Goal: Transaction & Acquisition: Purchase product/service

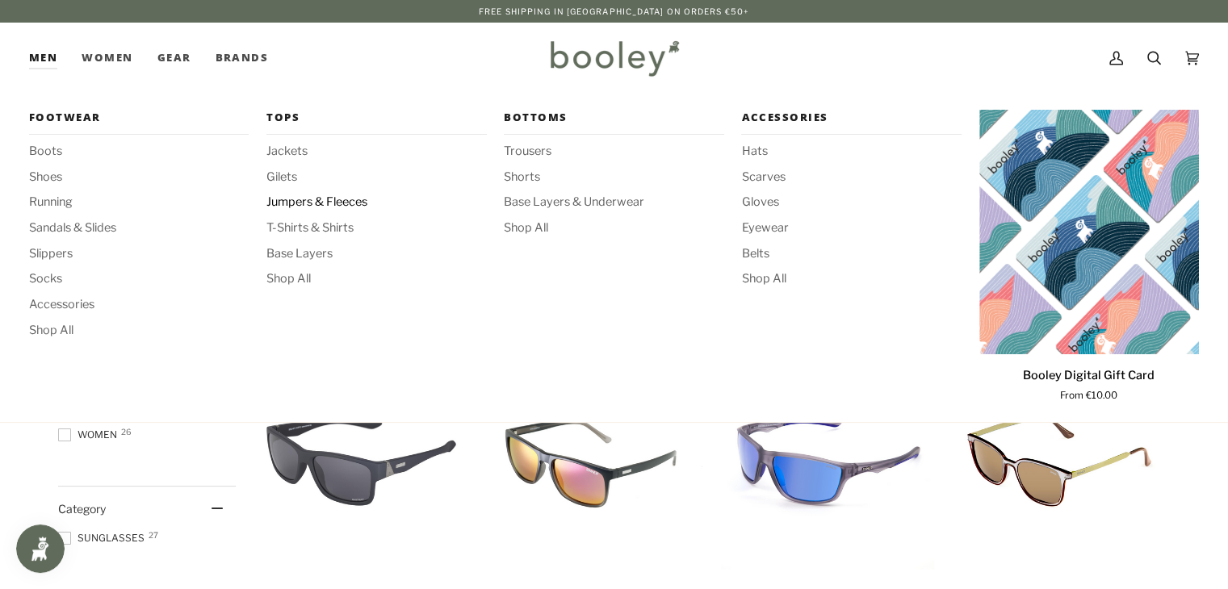
click at [298, 206] on span "Jumpers & Fleeces" at bounding box center [376, 203] width 220 height 18
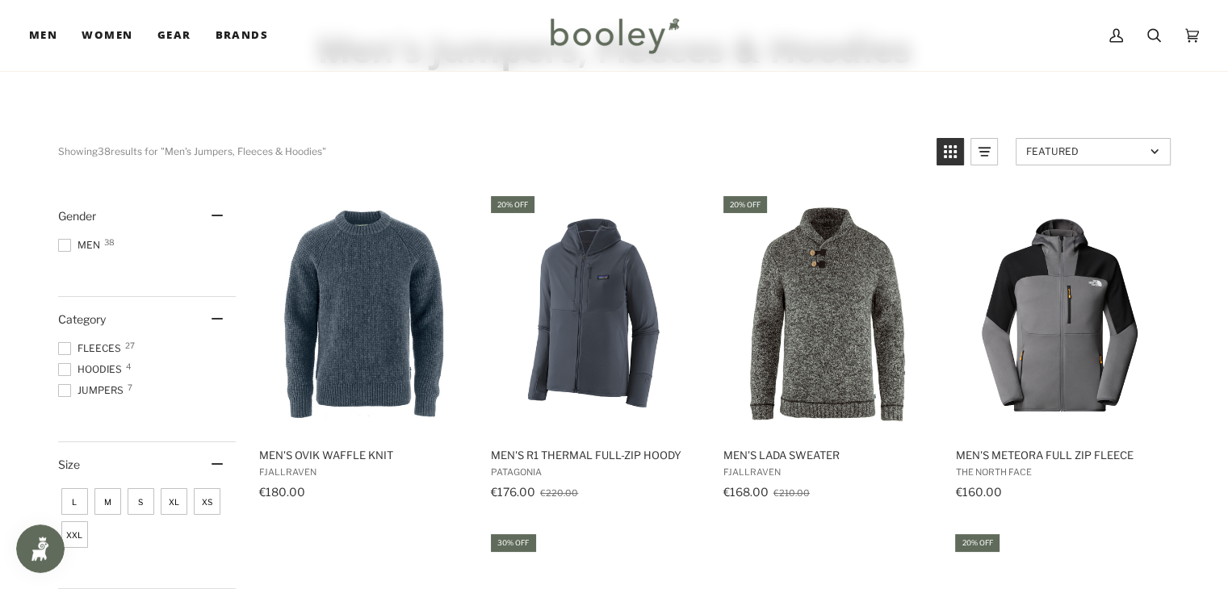
scroll to position [97, 0]
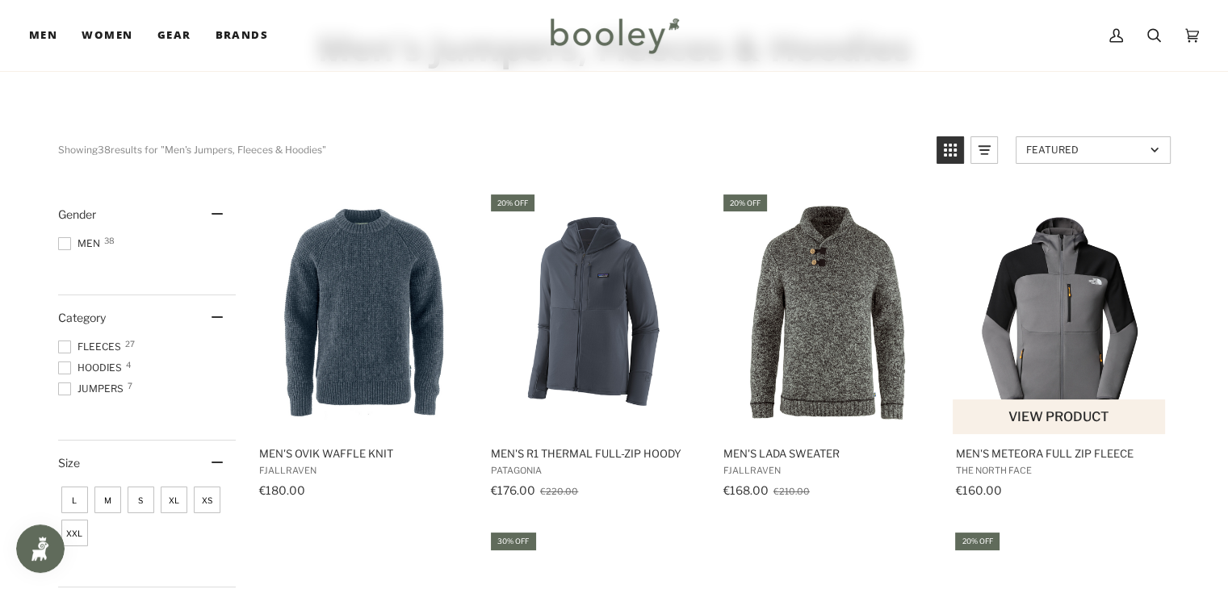
click at [1051, 325] on img "Men's Meteora Full Zip Fleece" at bounding box center [1060, 313] width 214 height 214
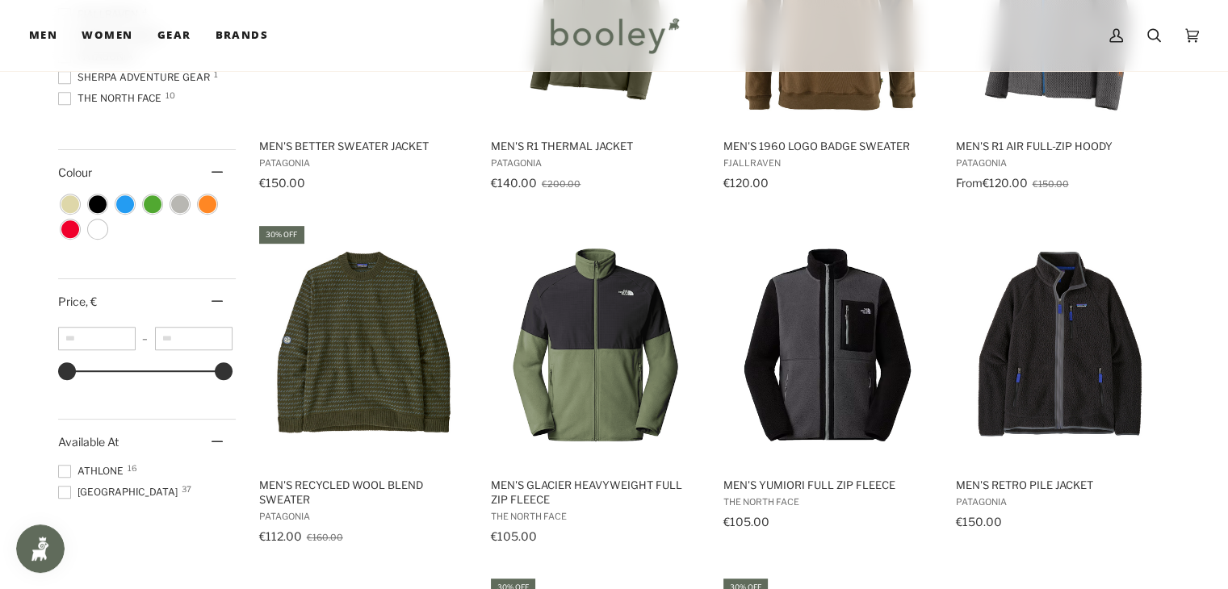
scroll to position [775, 0]
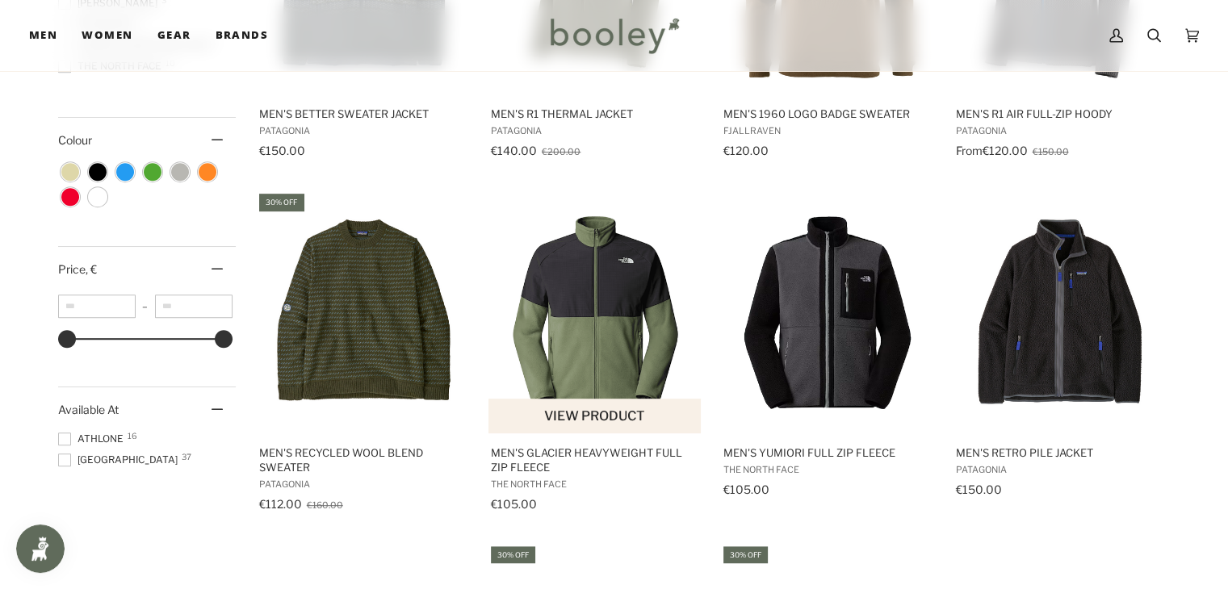
click at [587, 325] on img "Men's Glacier Heavyweight Full Zip Fleece" at bounding box center [595, 312] width 214 height 214
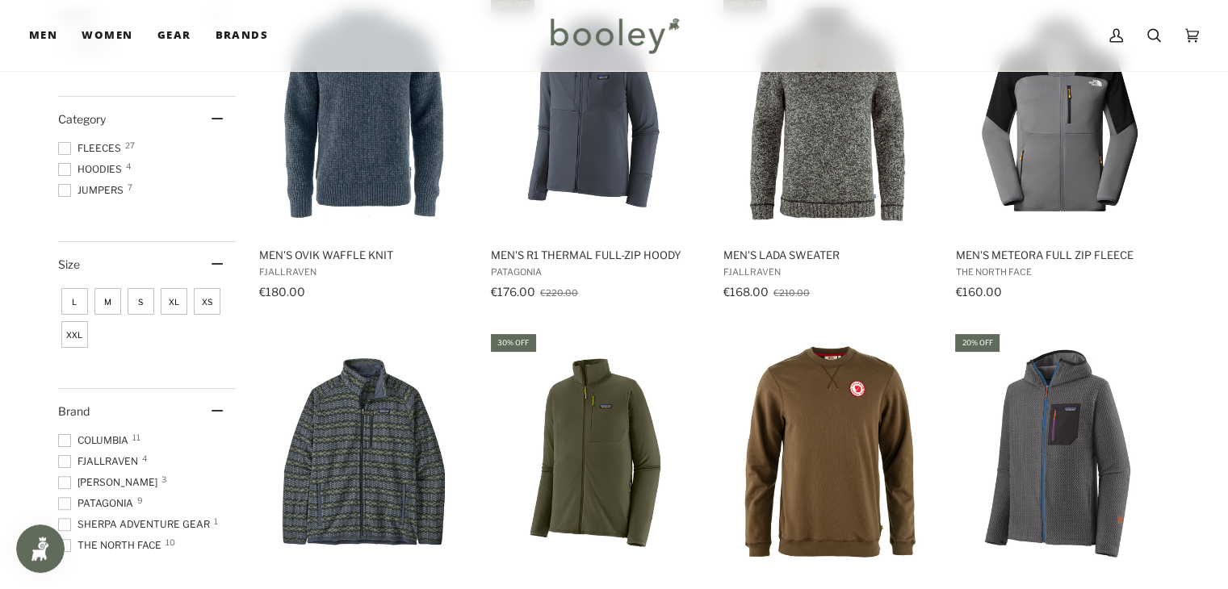
scroll to position [226, 0]
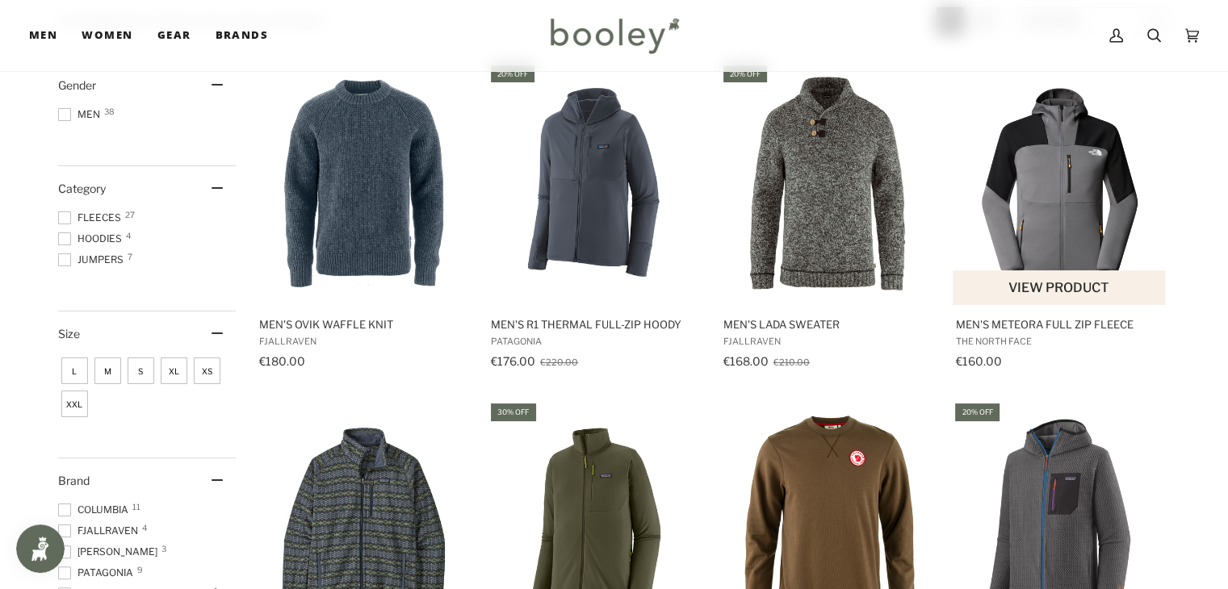
click at [1068, 191] on img "Men's Meteora Full Zip Fleece" at bounding box center [1060, 184] width 214 height 214
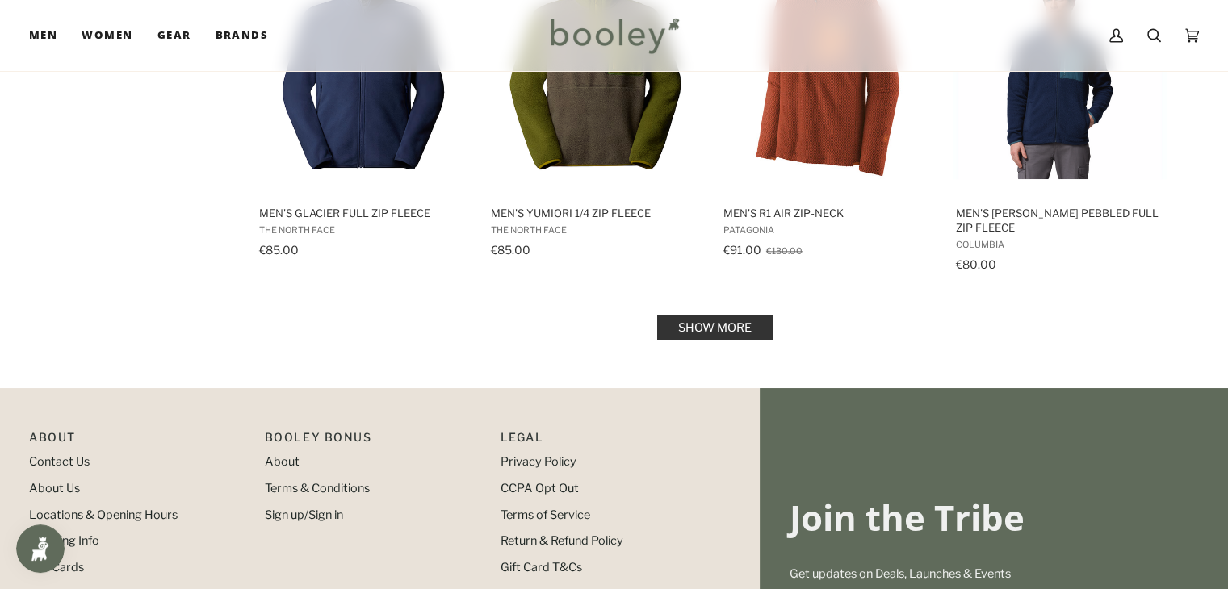
scroll to position [1776, 0]
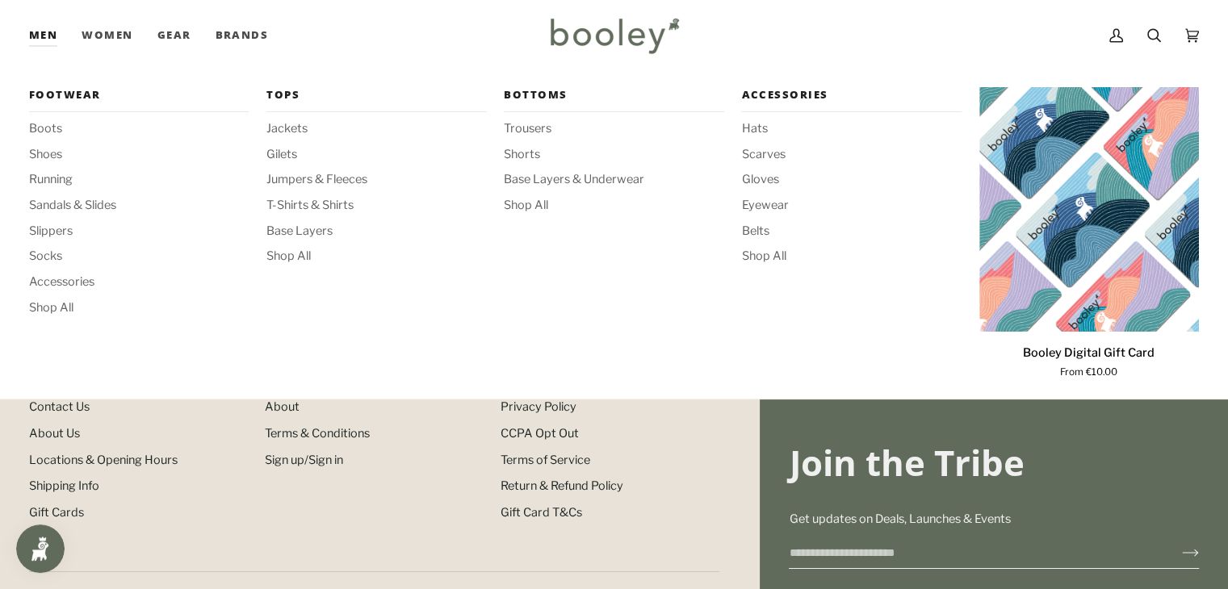
click at [42, 36] on link "Men" at bounding box center [49, 35] width 40 height 71
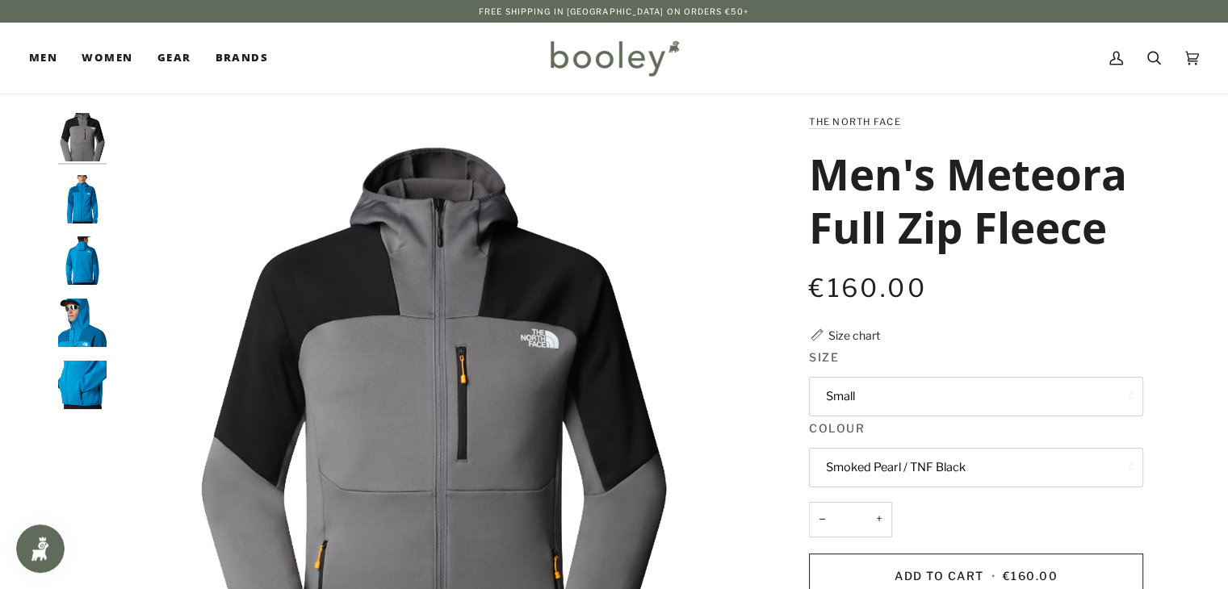
click at [168, 207] on img "The North Face Men's Meteora Full Zip Fleece Smoked Pearl / TNF Black - Booley …" at bounding box center [434, 432] width 639 height 639
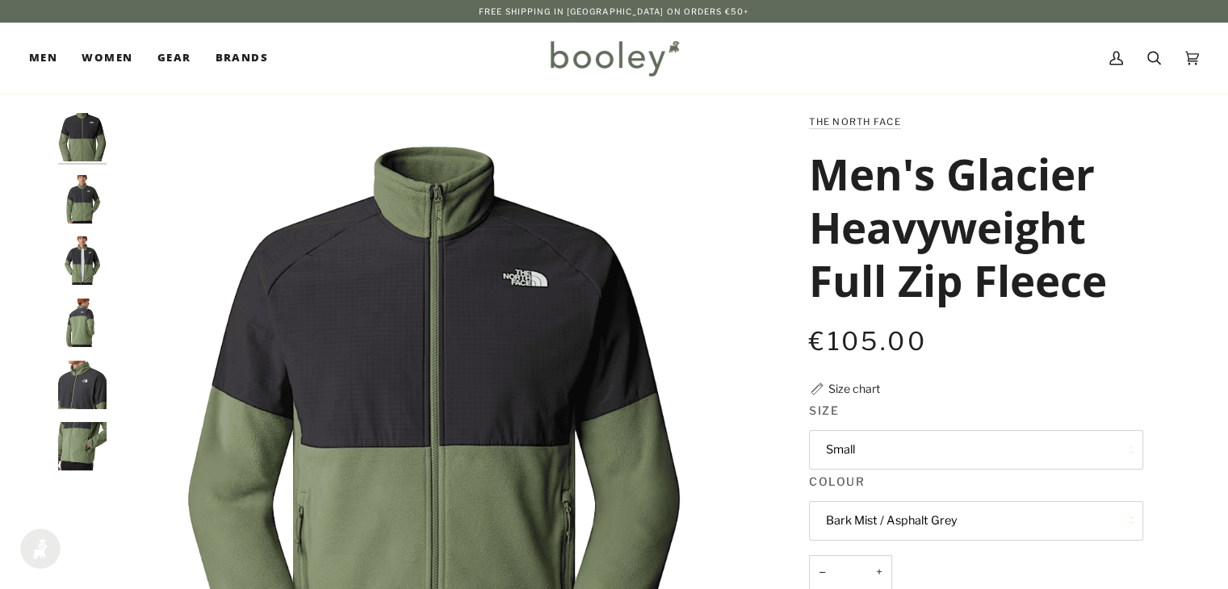
click at [906, 453] on button "Small" at bounding box center [976, 450] width 334 height 40
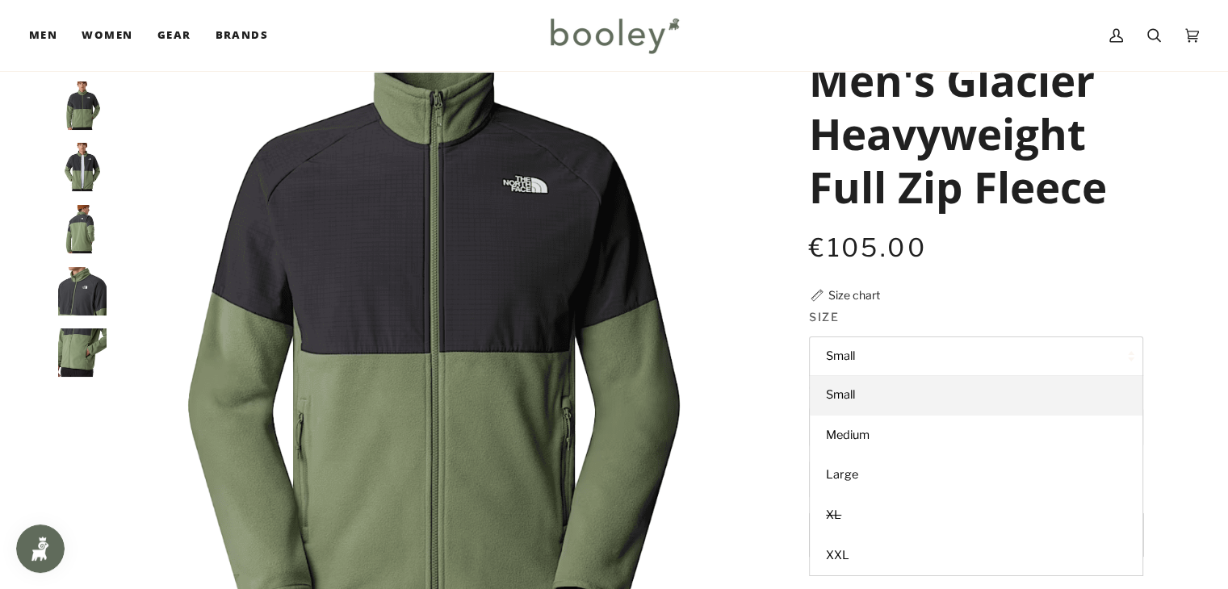
scroll to position [97, 0]
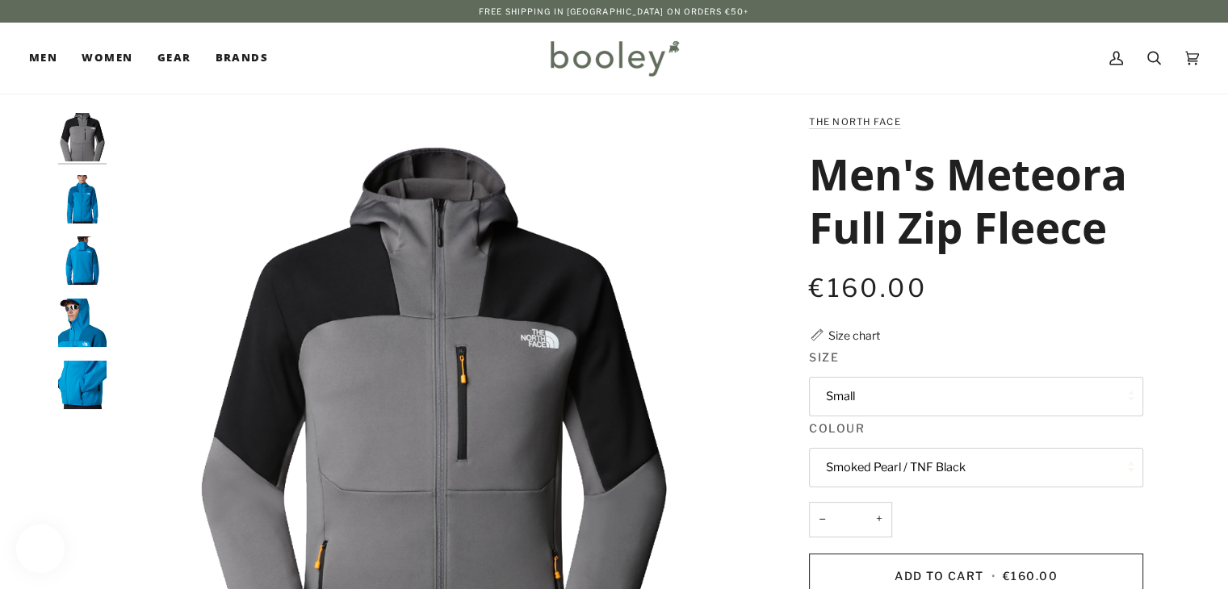
click at [840, 354] on legend "Size" at bounding box center [976, 361] width 334 height 25
click at [828, 356] on span "Size" at bounding box center [824, 357] width 30 height 17
click at [864, 392] on button "Small" at bounding box center [976, 397] width 334 height 40
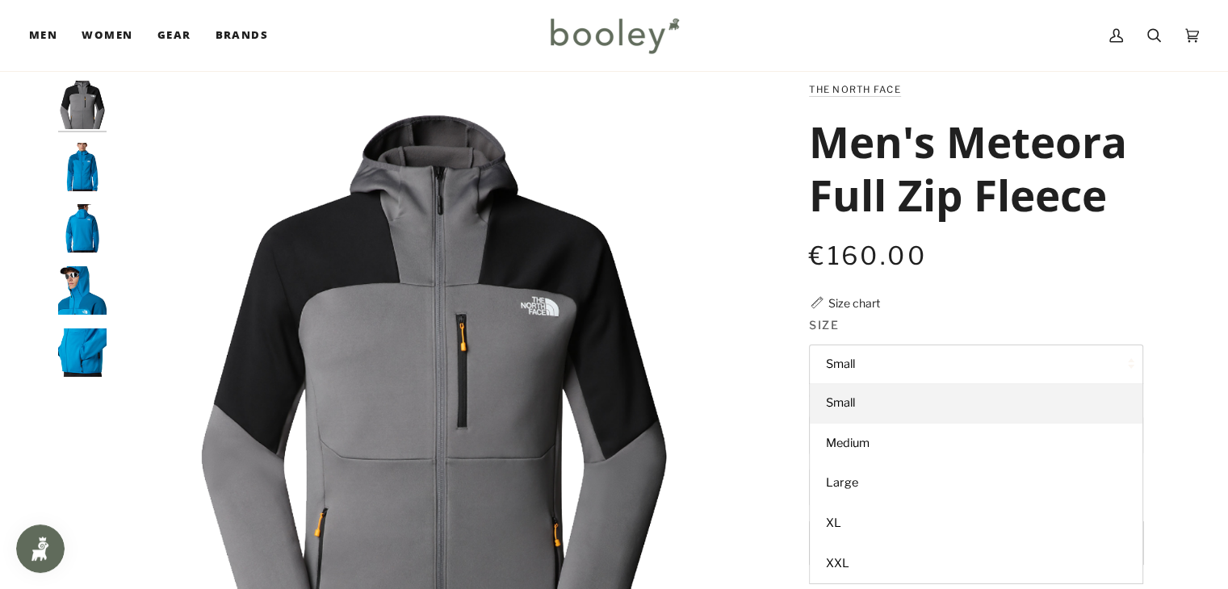
scroll to position [65, 0]
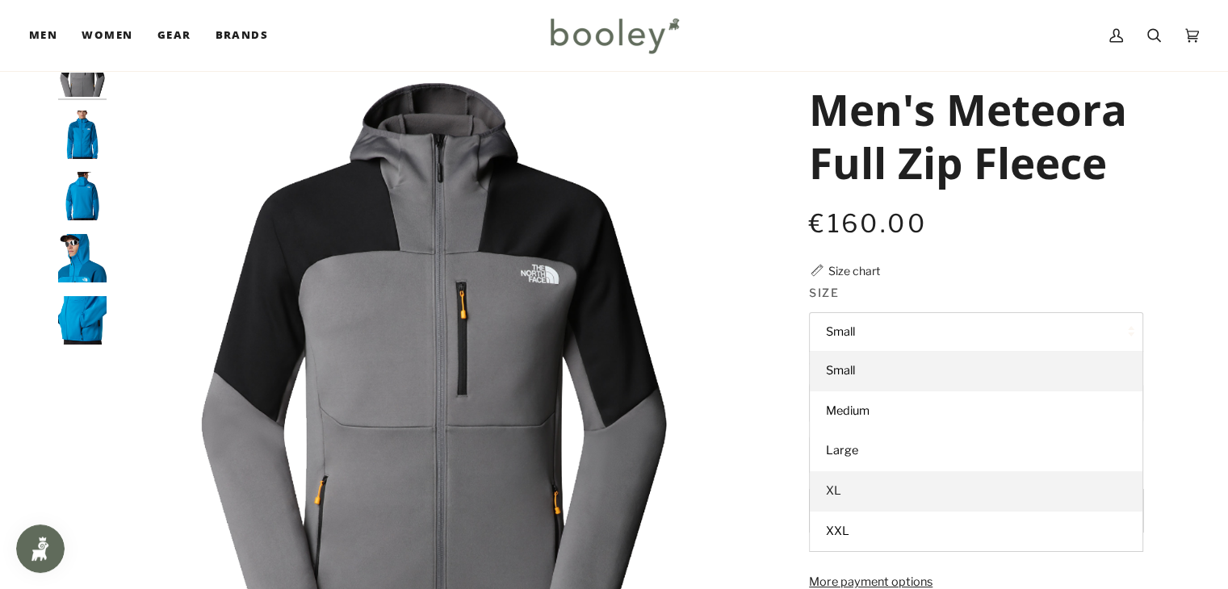
click at [836, 485] on span "XL" at bounding box center [833, 491] width 15 height 15
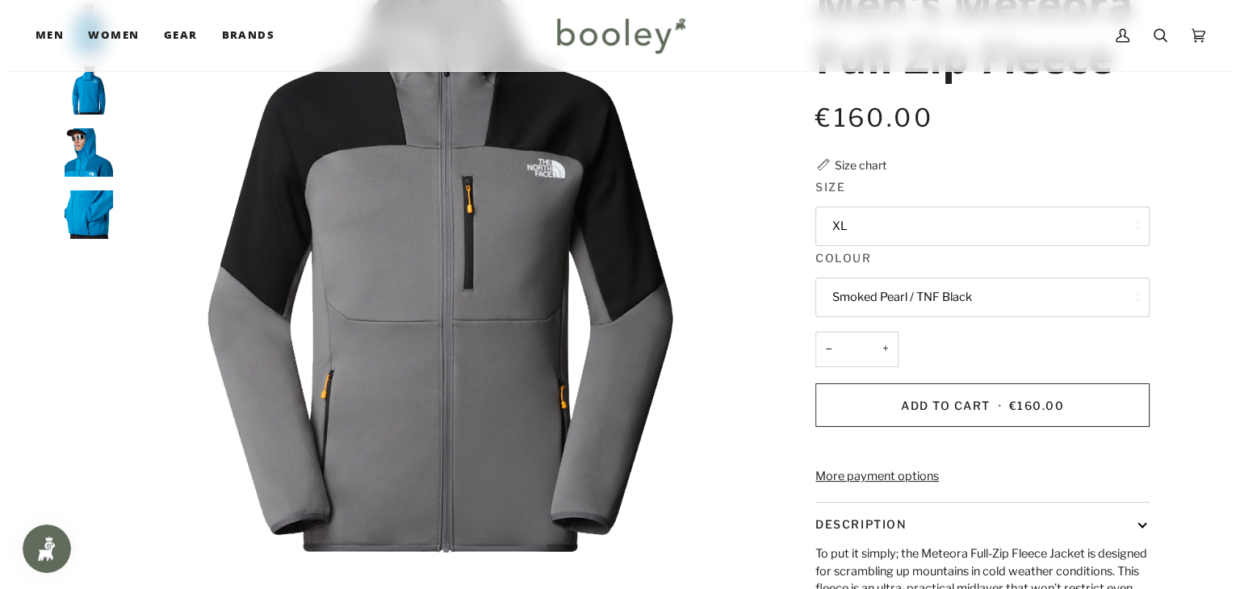
scroll to position [194, 0]
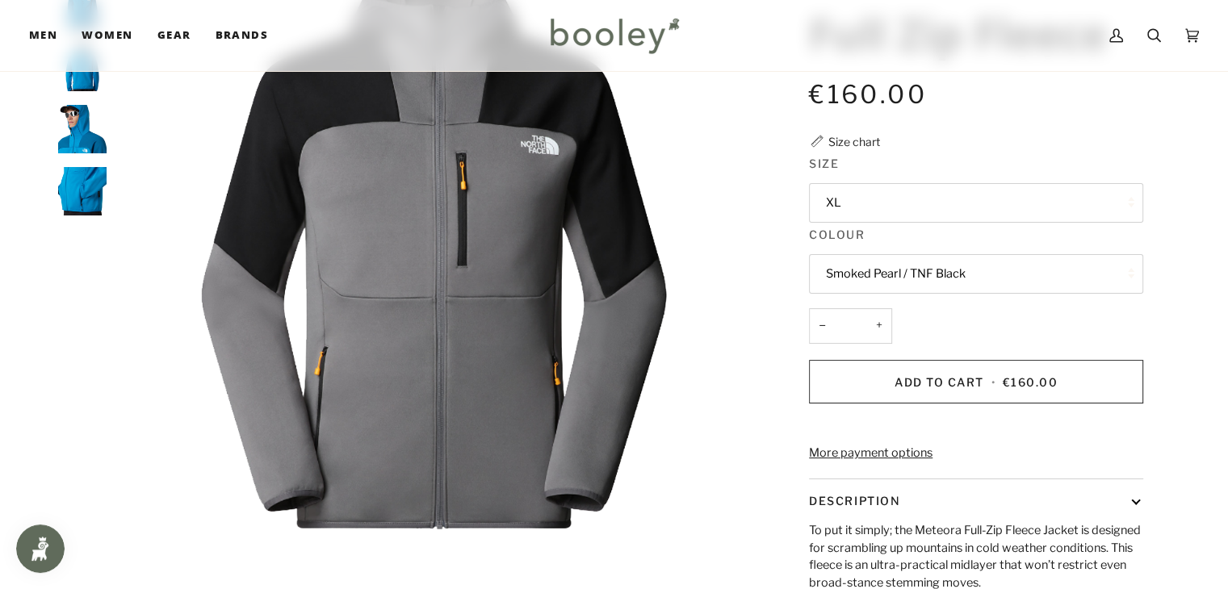
click at [844, 145] on div "Size chart" at bounding box center [854, 141] width 52 height 17
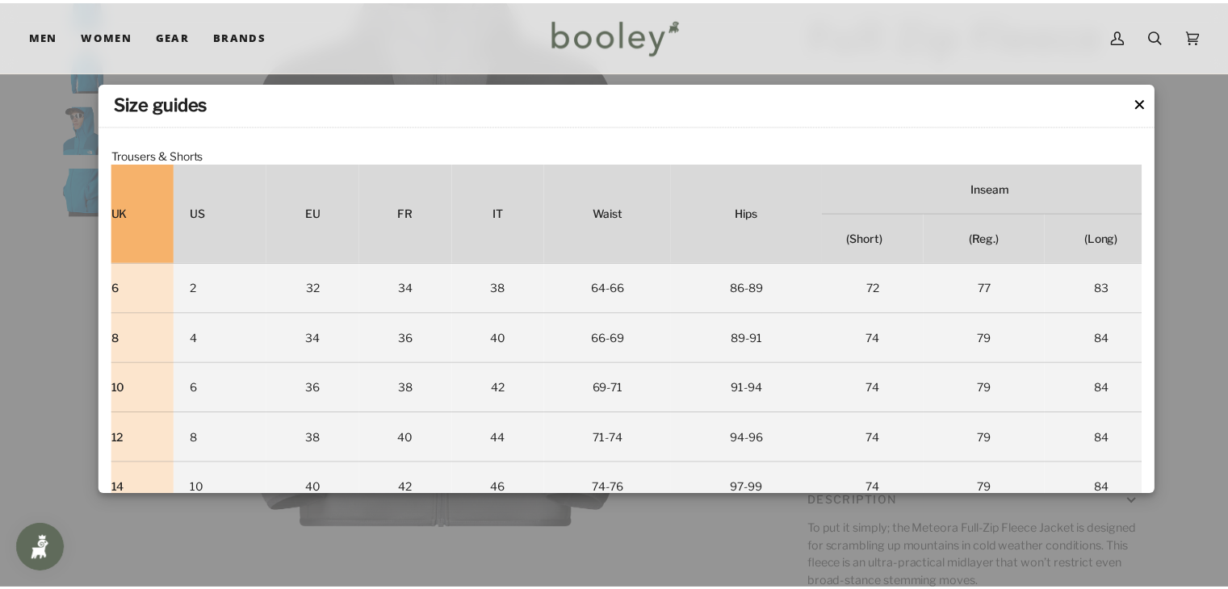
scroll to position [3033, 0]
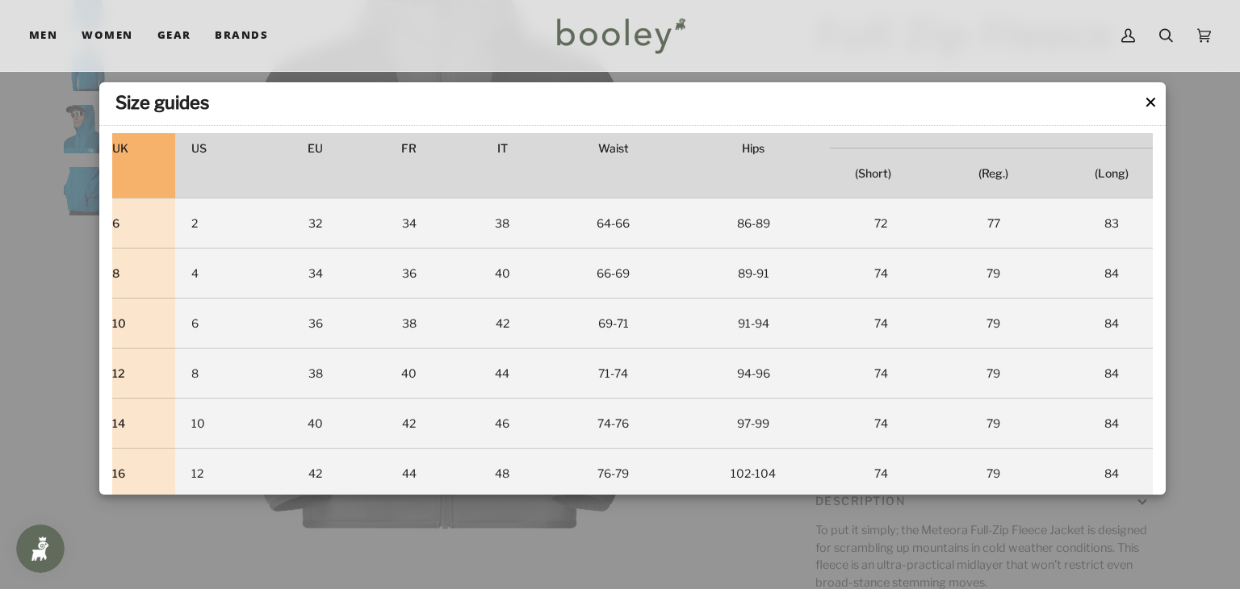
click at [1153, 95] on button "✕" at bounding box center [1151, 102] width 14 height 24
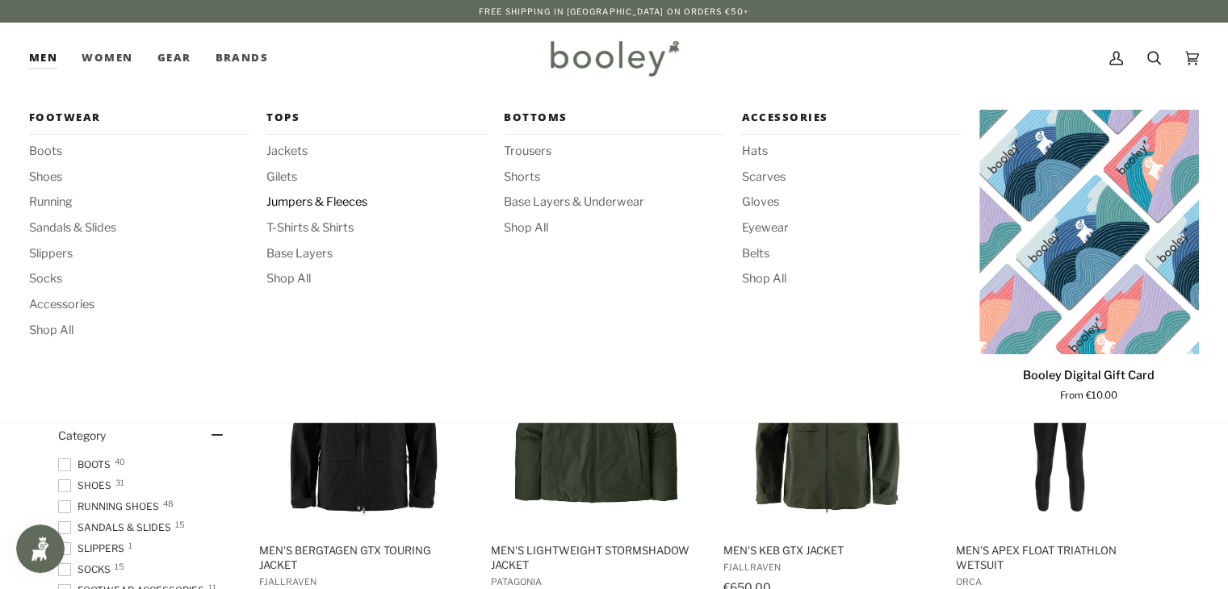
click at [313, 202] on span "Jumpers & Fleeces" at bounding box center [376, 203] width 220 height 18
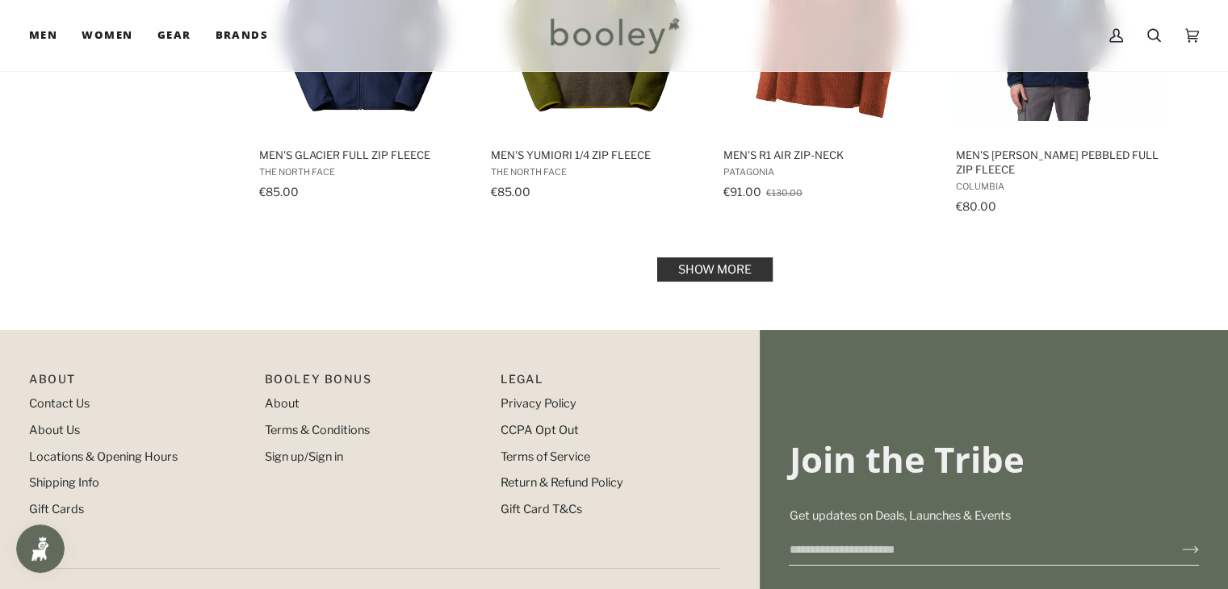
scroll to position [1942, 0]
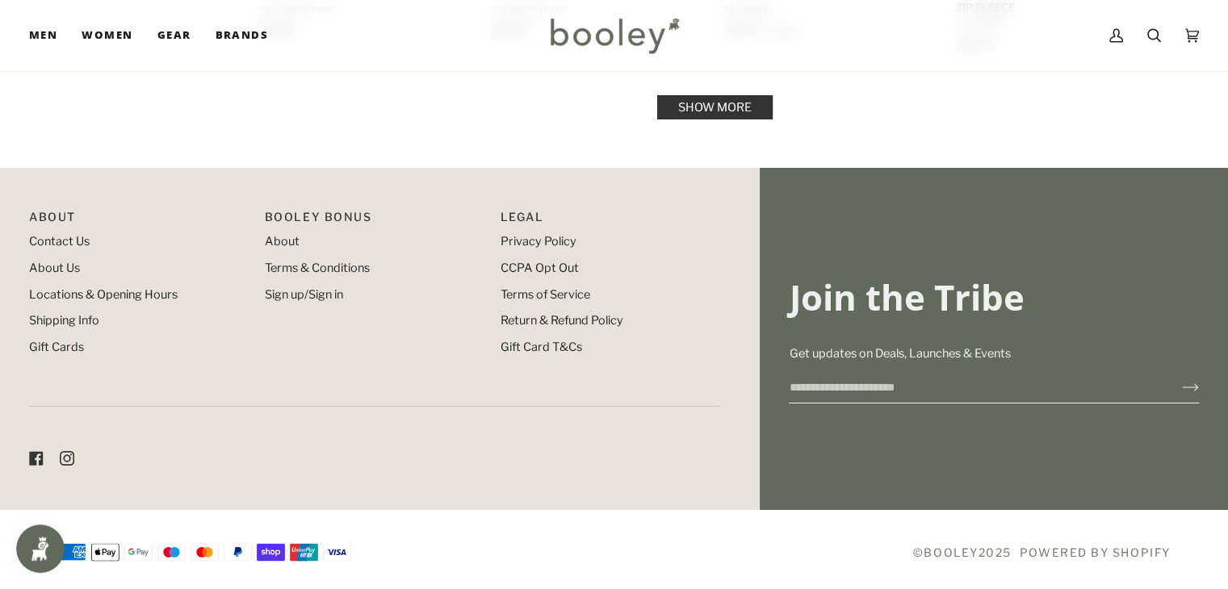
click at [715, 105] on link "Show more" at bounding box center [714, 107] width 115 height 24
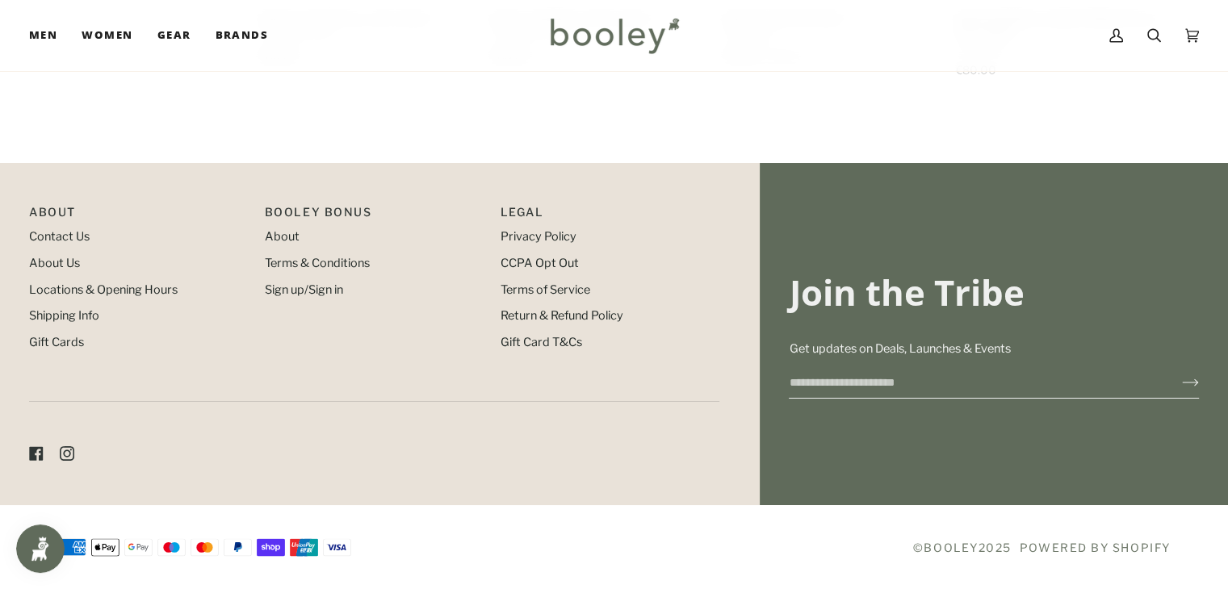
scroll to position [1912, 0]
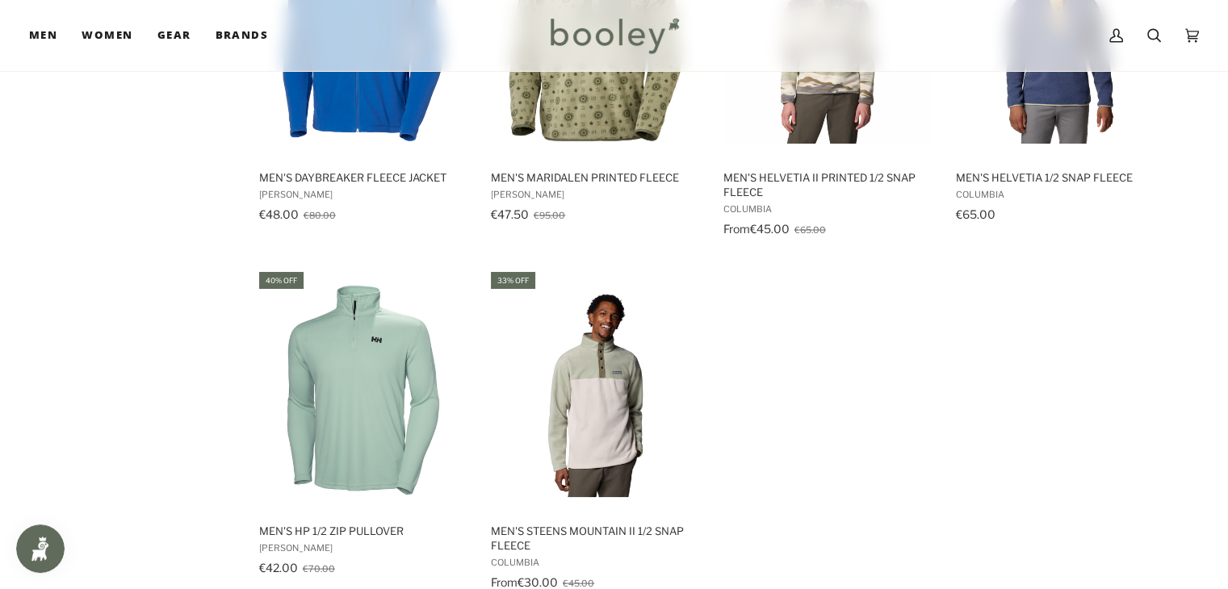
scroll to position [3333, 0]
